Goal: Information Seeking & Learning: Learn about a topic

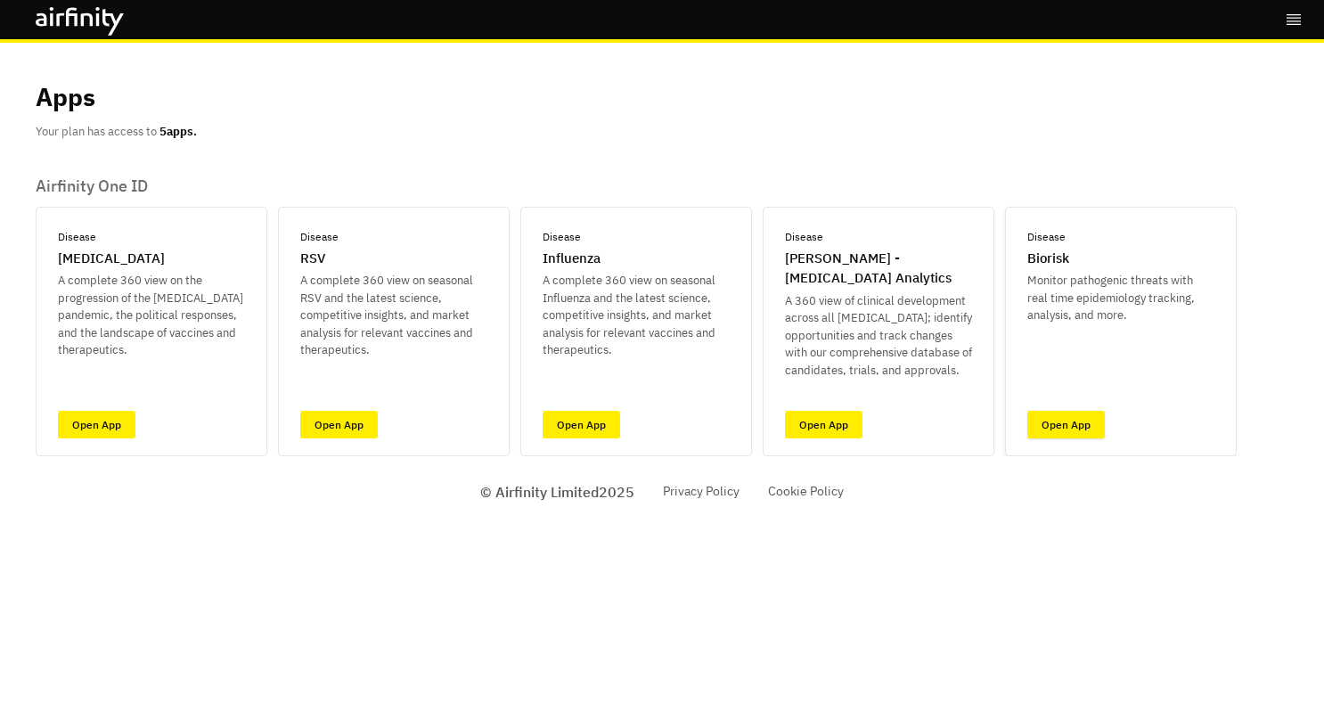
click at [1062, 420] on link "Open App" at bounding box center [1065, 425] width 77 height 28
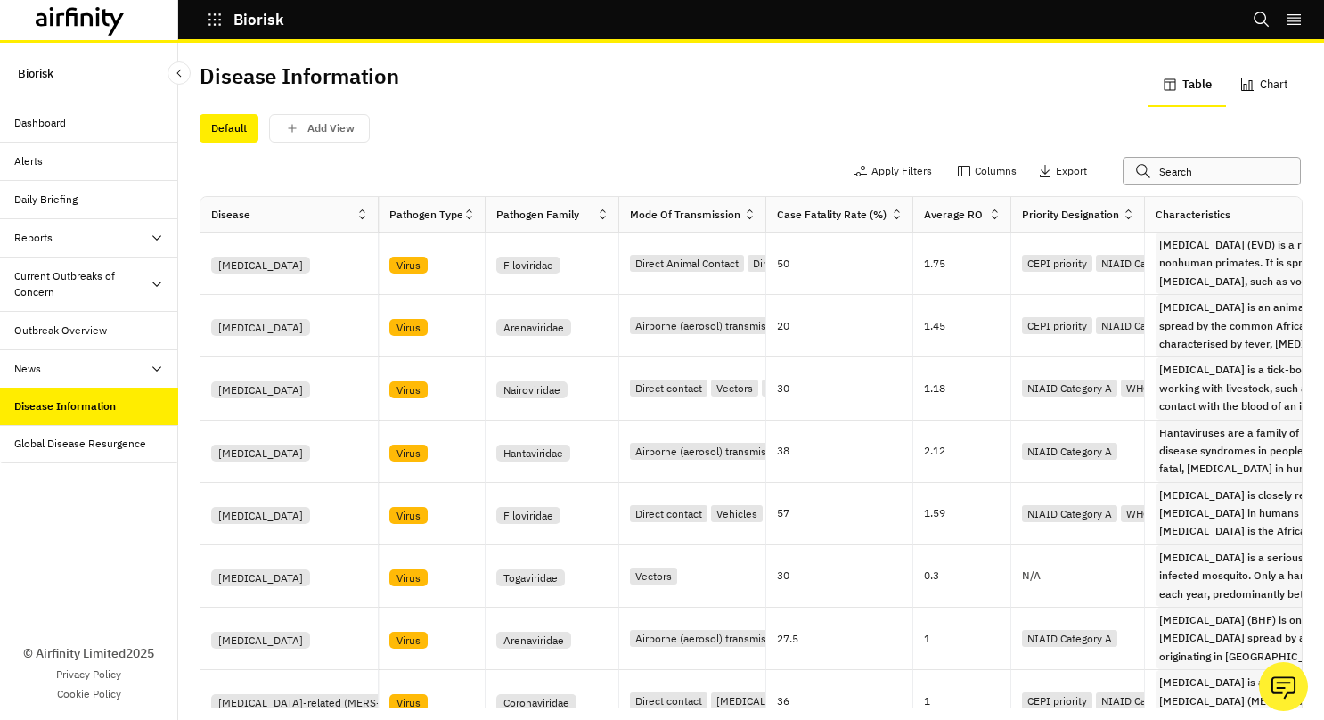
click at [1176, 166] on input "text" at bounding box center [1211, 171] width 178 height 29
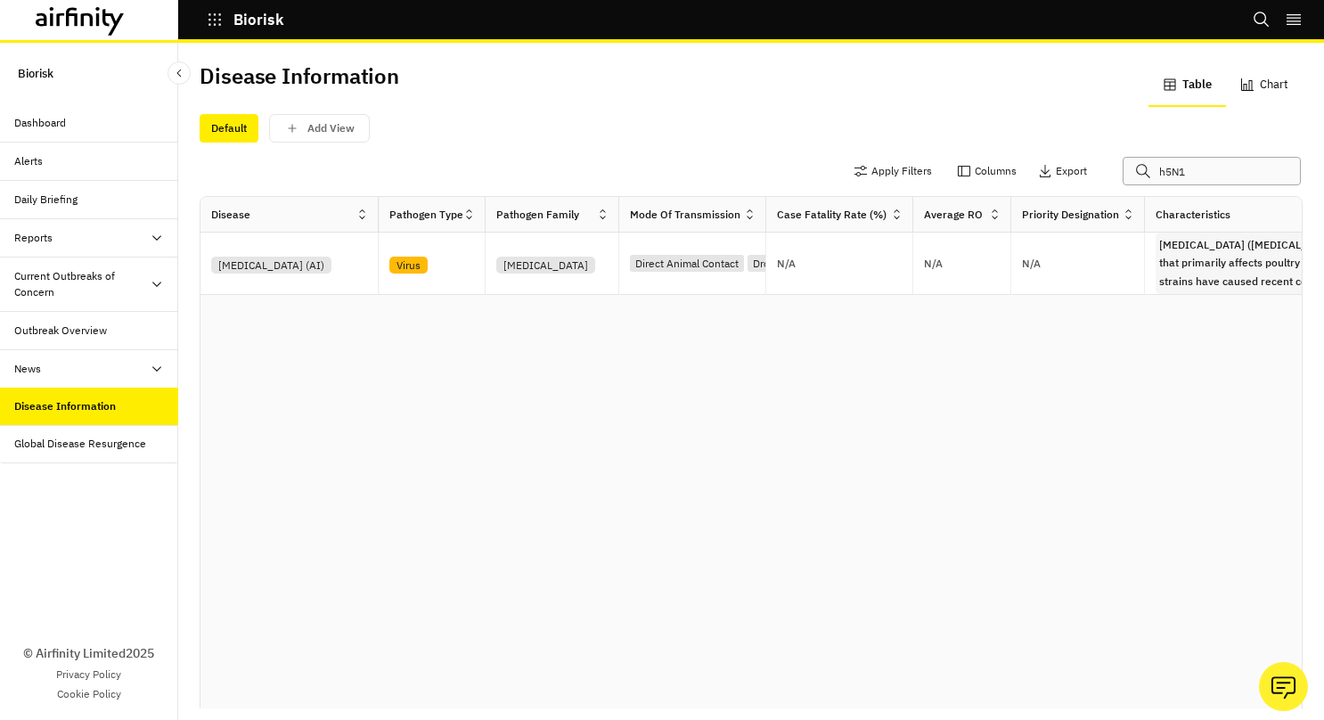
type input "h5N1"
click at [38, 150] on div "Alerts" at bounding box center [89, 162] width 178 height 38
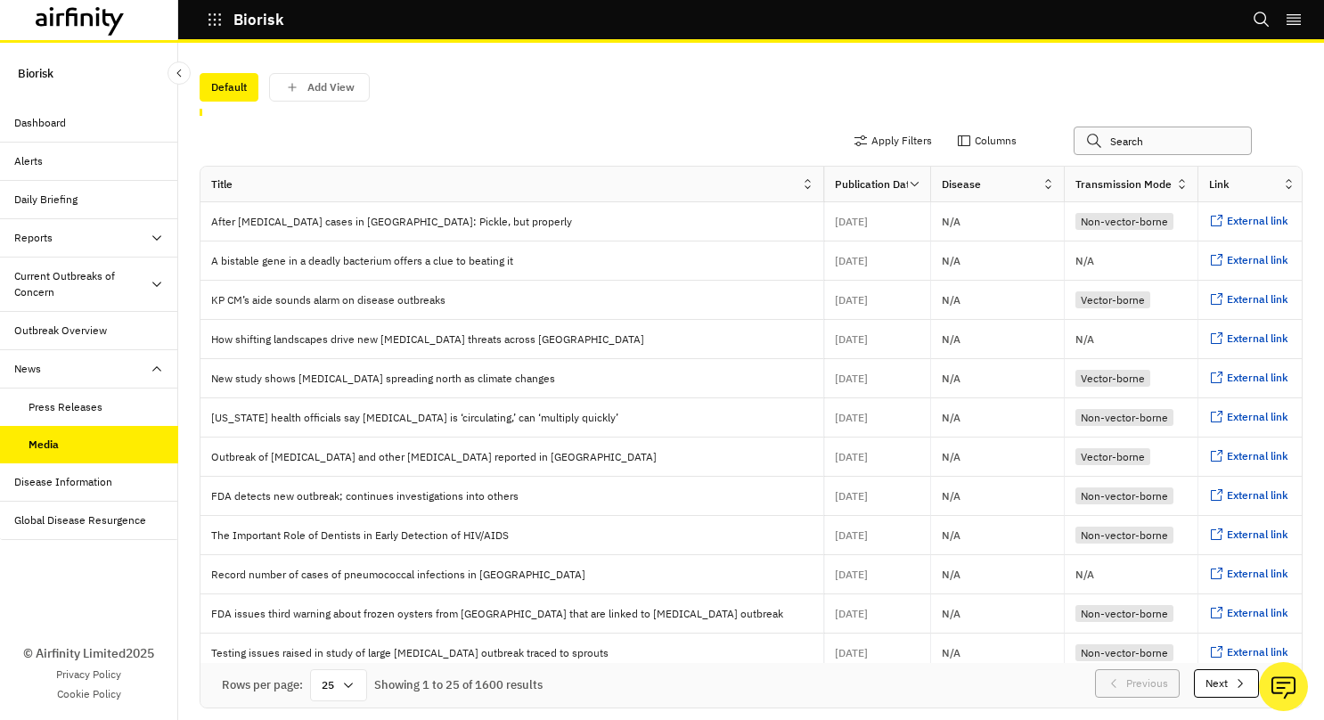
click at [1169, 134] on input "text" at bounding box center [1162, 140] width 178 height 29
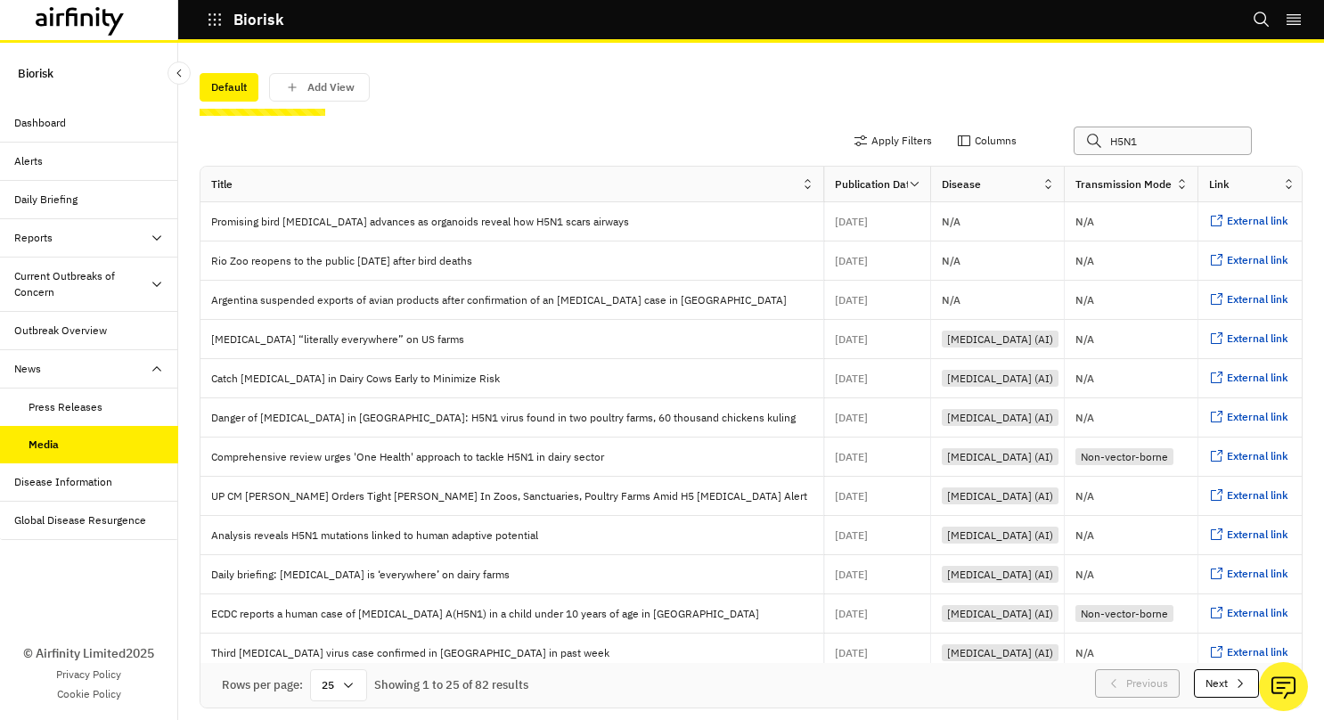
type input "H5N1"
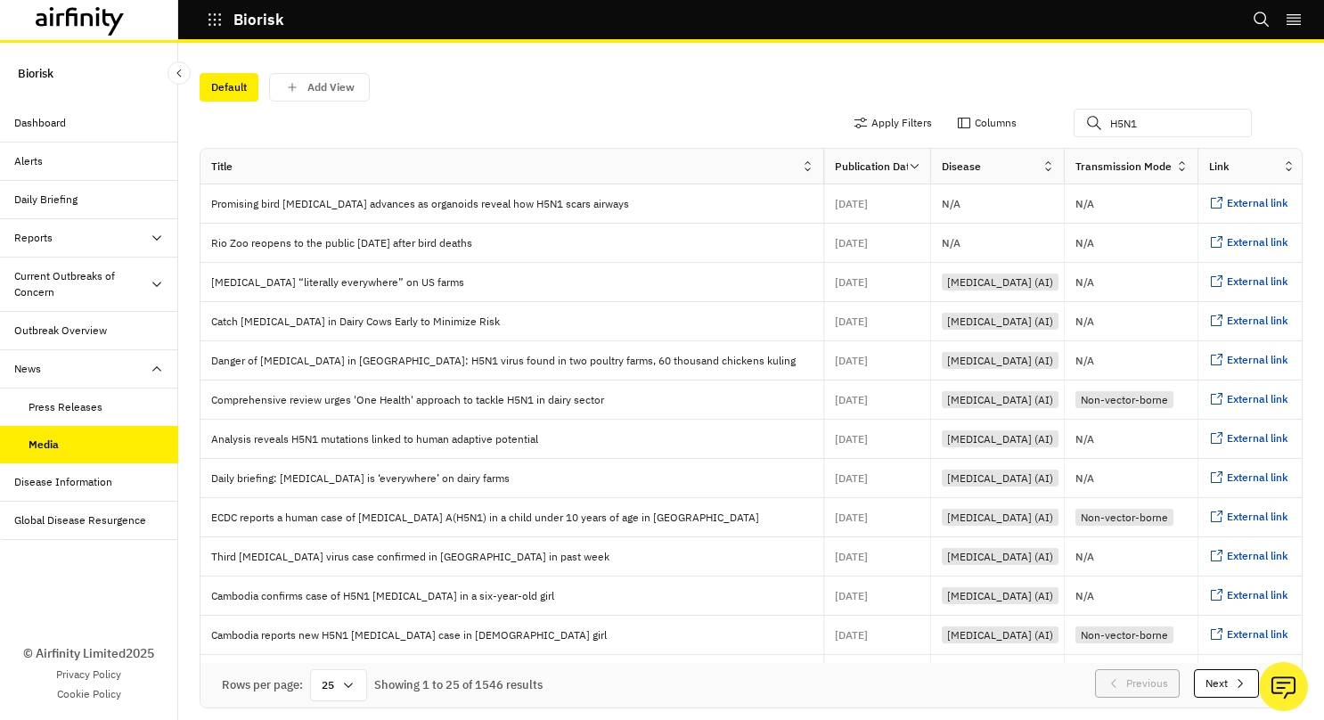
click at [66, 328] on div "Outbreak Overview" at bounding box center [60, 330] width 93 height 16
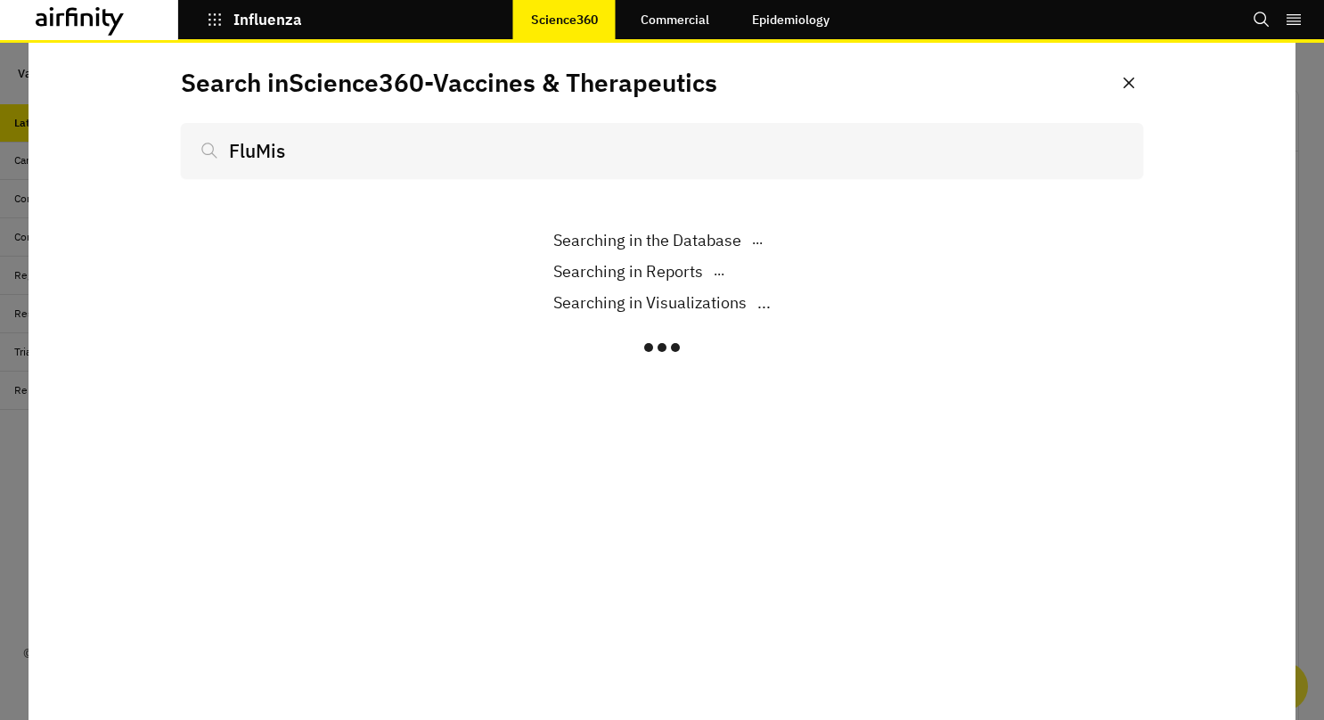
scroll to position [1142, 520]
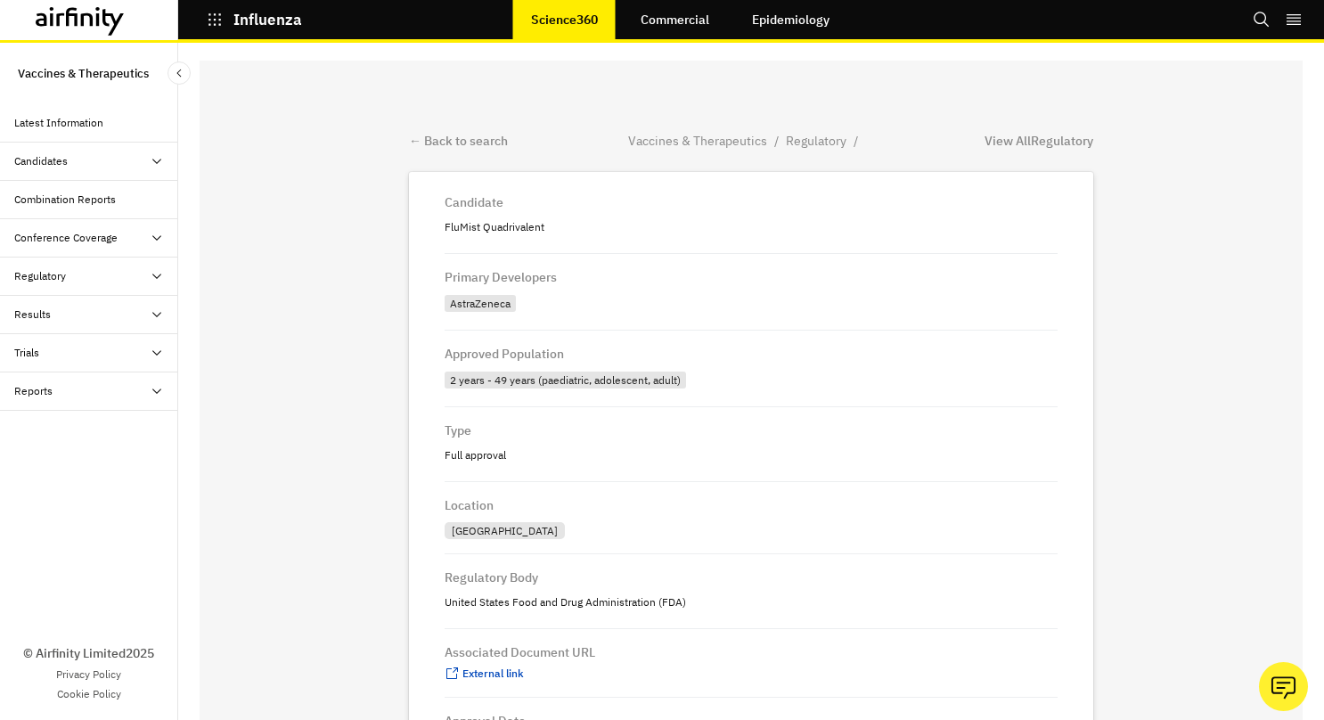
scroll to position [104, 0]
